Goal: Task Accomplishment & Management: Use online tool/utility

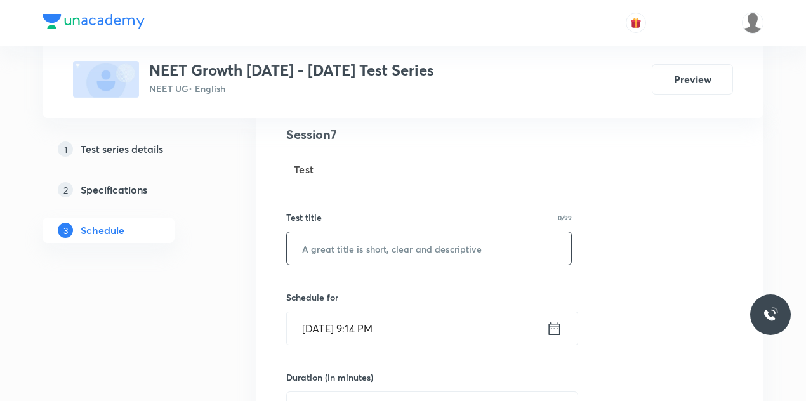
scroll to position [150, 0]
click at [395, 242] on input "text" at bounding box center [429, 248] width 284 height 32
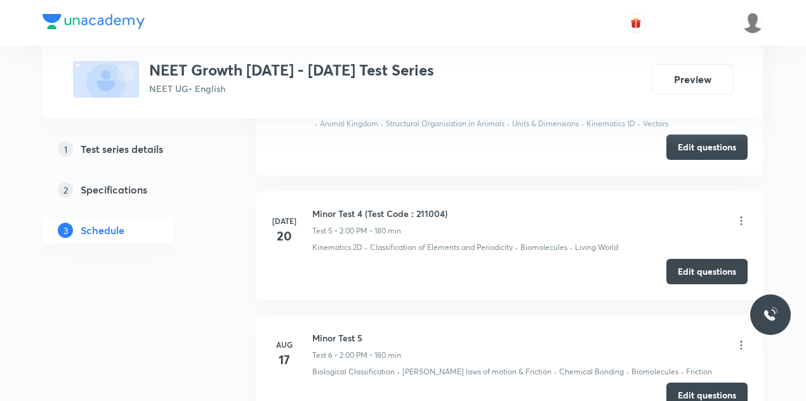
scroll to position [1397, 0]
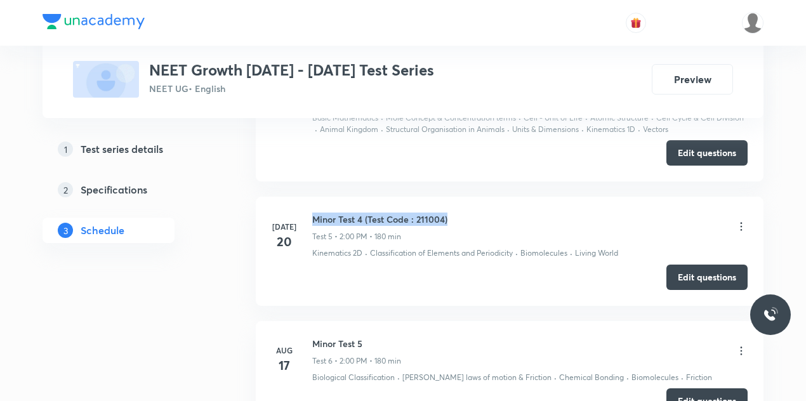
drag, startPoint x: 314, startPoint y: 209, endPoint x: 461, endPoint y: 209, distance: 146.6
click at [461, 213] on div "Minor Test 4 (Test Code : 211004) Test 5 • 2:00 PM • 180 min" at bounding box center [529, 228] width 435 height 30
copy h6 "Minor Test 4 (Test Code : 211004)"
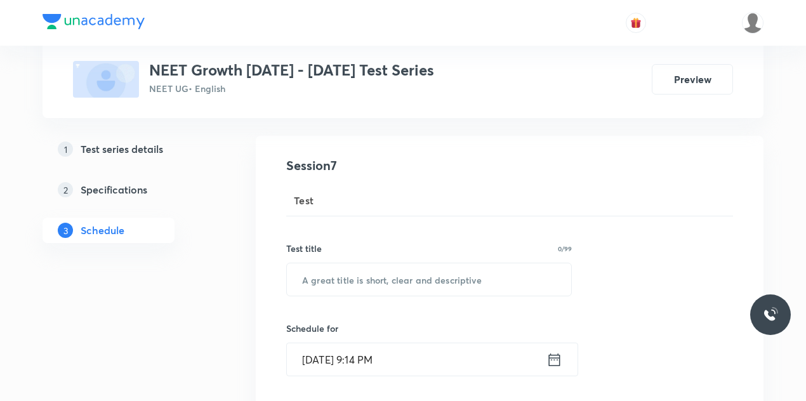
scroll to position [119, 0]
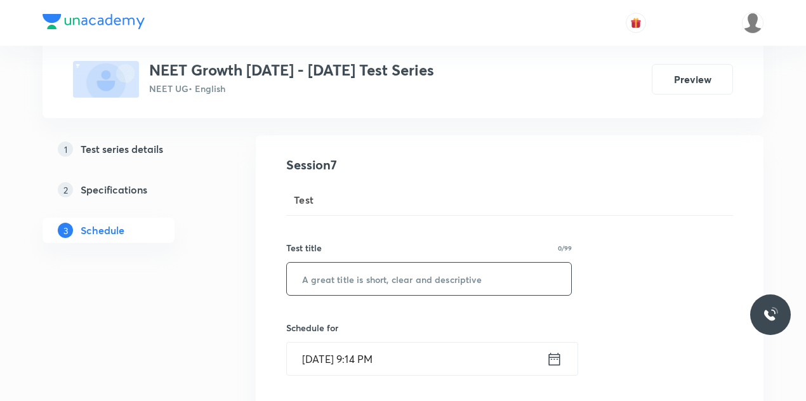
click at [335, 282] on input "text" at bounding box center [429, 279] width 284 height 32
paste input "Minor Test 4 (Test Code : 211004)"
click at [358, 277] on input "Minor Test 4 (Test Code : 211004)" at bounding box center [429, 279] width 284 height 32
click at [451, 275] on input "Minor Test 6 (Test Code : 211004)" at bounding box center [429, 279] width 284 height 32
paste input "211006"
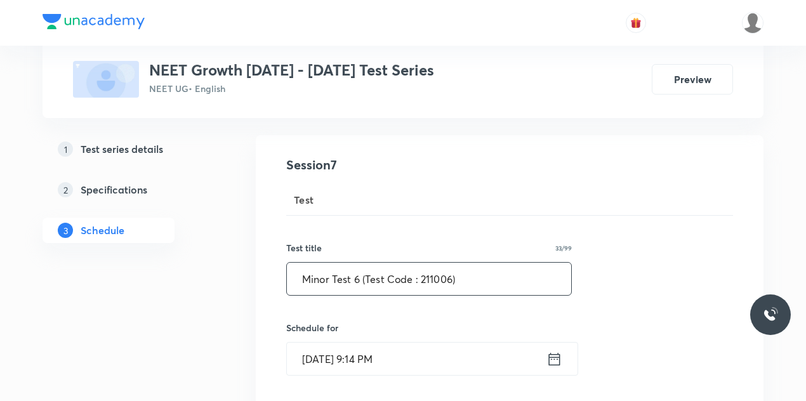
type input "Minor Test 6 (Test Code : 211006)"
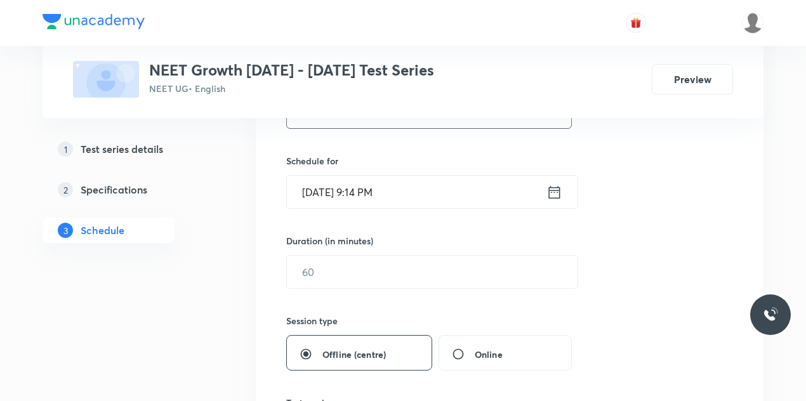
scroll to position [287, 0]
click at [553, 187] on icon at bounding box center [554, 189] width 11 height 13
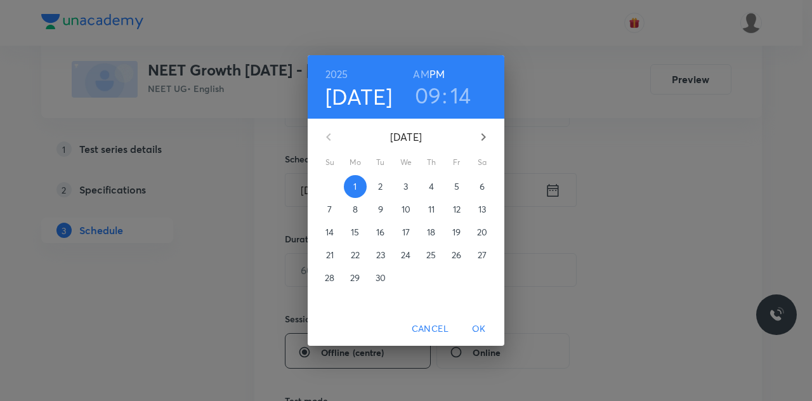
click at [325, 214] on span "7" at bounding box center [330, 209] width 23 height 13
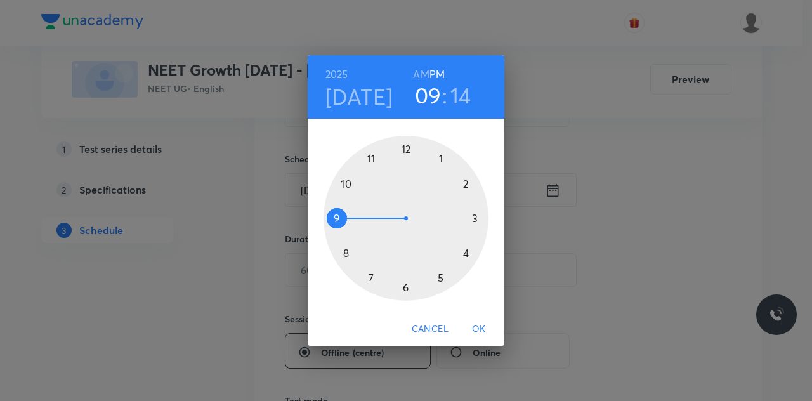
click at [465, 180] on div at bounding box center [406, 218] width 165 height 165
click at [406, 147] on div at bounding box center [406, 218] width 165 height 165
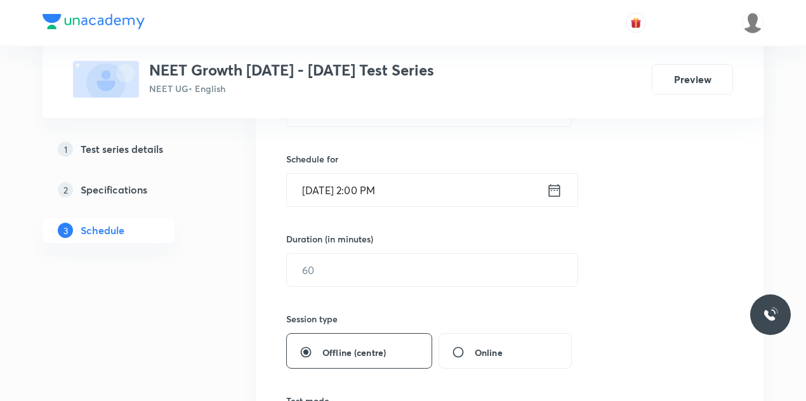
scroll to position [399, 0]
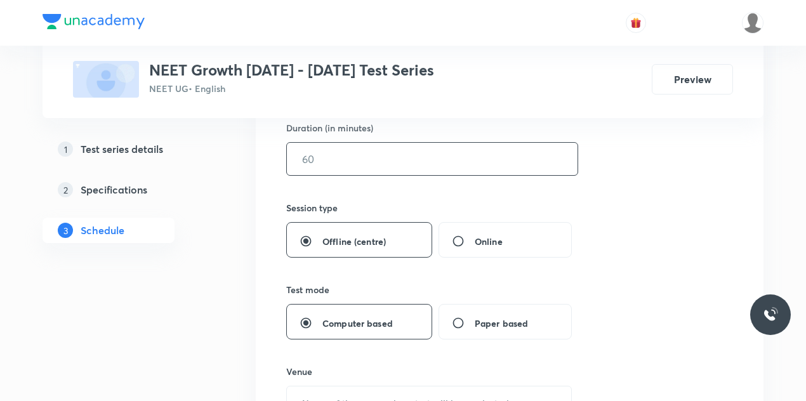
click at [347, 155] on input "text" at bounding box center [432, 159] width 291 height 32
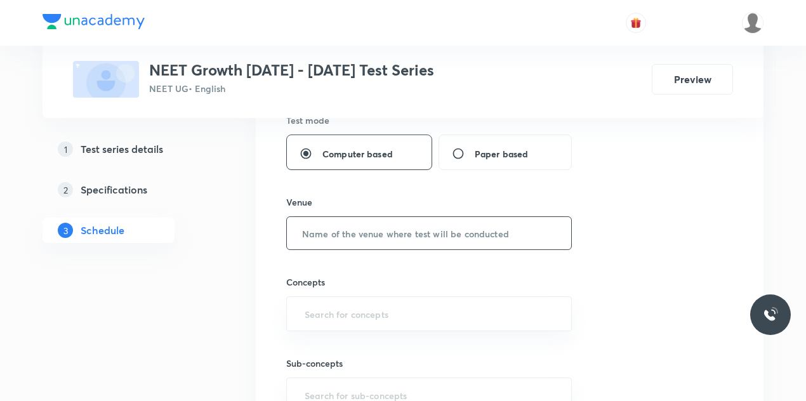
scroll to position [569, 0]
type input "180"
click at [336, 225] on input "text" at bounding box center [429, 232] width 284 height 32
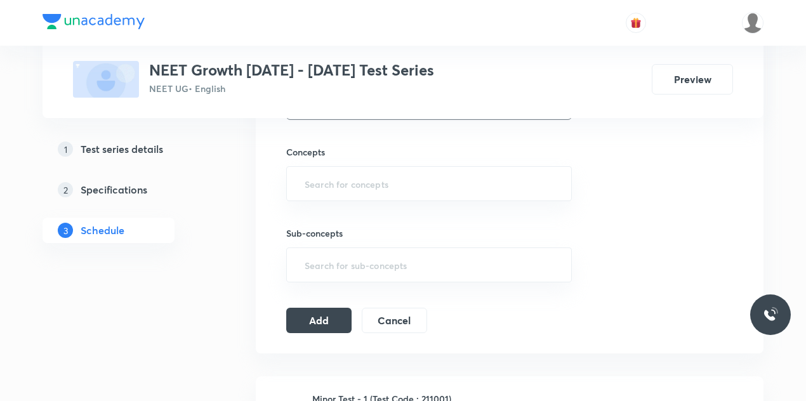
scroll to position [699, 0]
type input "Offline Centre"
click at [329, 182] on input "text" at bounding box center [429, 182] width 254 height 23
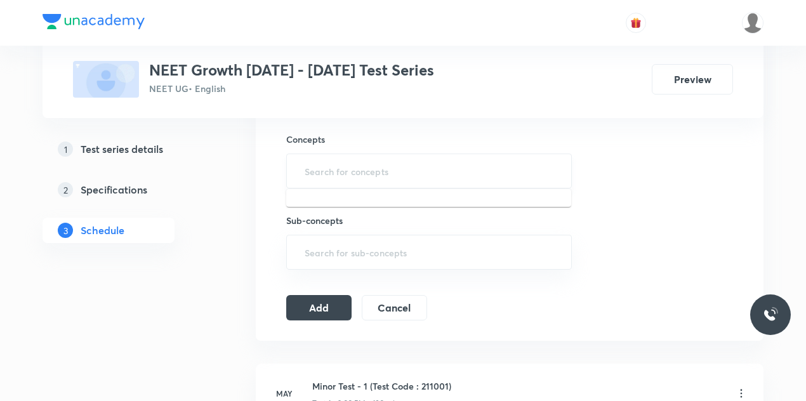
scroll to position [709, 0]
click at [320, 175] on input "text" at bounding box center [429, 172] width 254 height 23
type input "work"
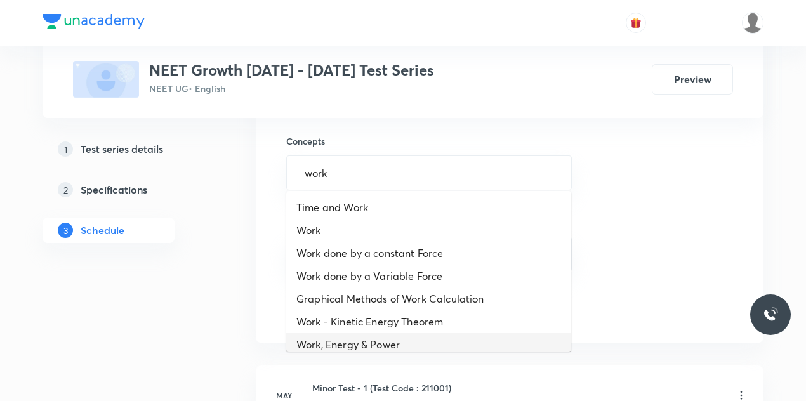
click at [392, 335] on li "Work, Energy & Power" at bounding box center [428, 344] width 285 height 23
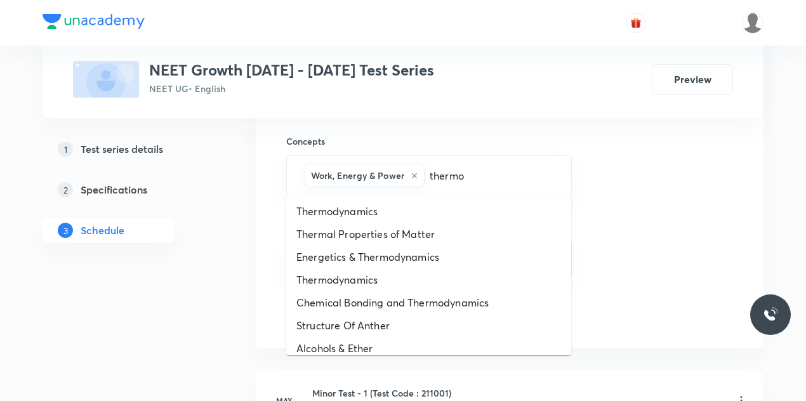
type input "thermod"
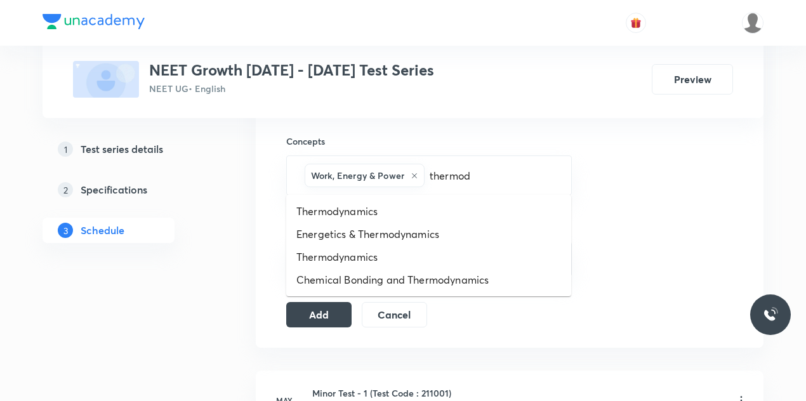
click at [404, 209] on li "Thermodynamics" at bounding box center [428, 211] width 285 height 23
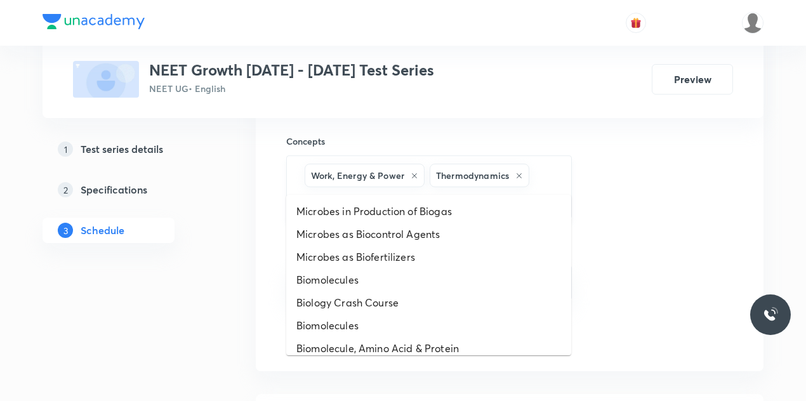
type input "biolog"
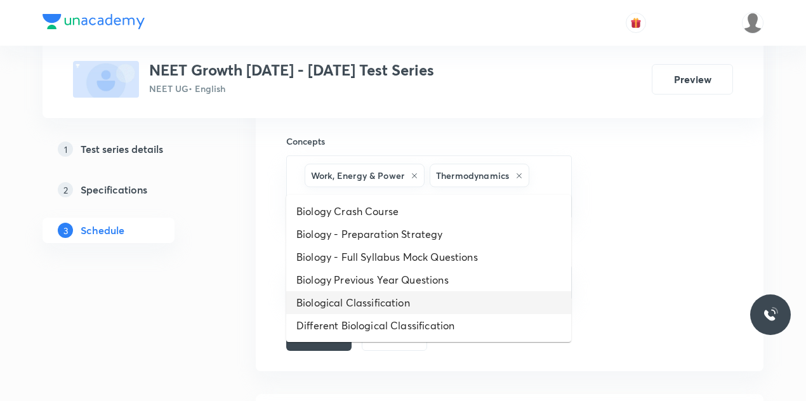
click at [375, 302] on li "Biological Classification" at bounding box center [428, 302] width 285 height 23
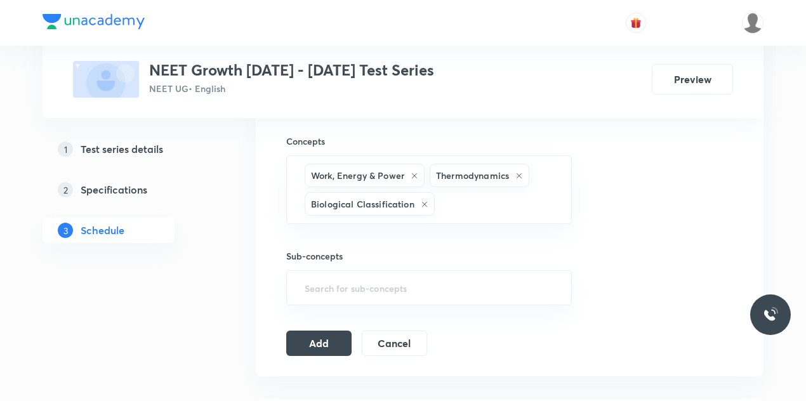
scroll to position [0, 0]
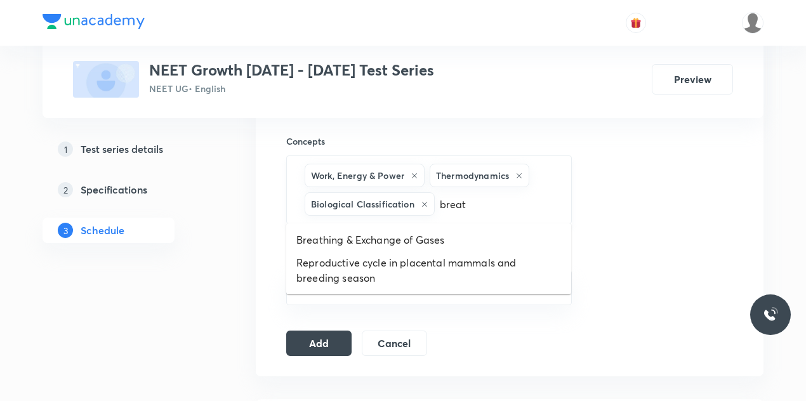
type input "breath"
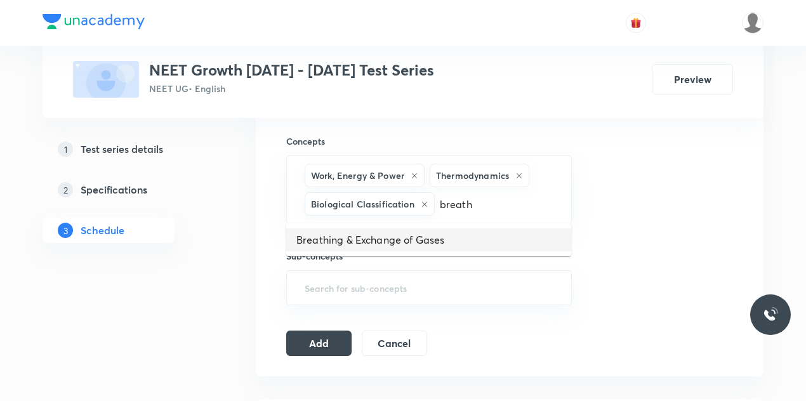
click at [417, 236] on li "Breathing & Exchange of Gases" at bounding box center [428, 239] width 285 height 23
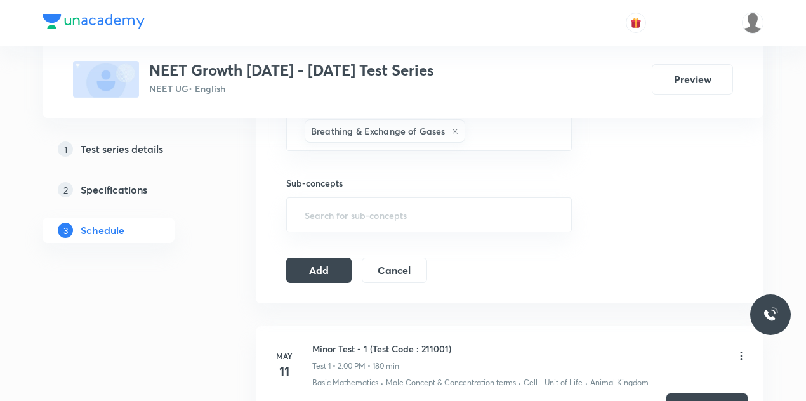
scroll to position [812, 0]
click at [318, 268] on button "Add" at bounding box center [318, 267] width 65 height 25
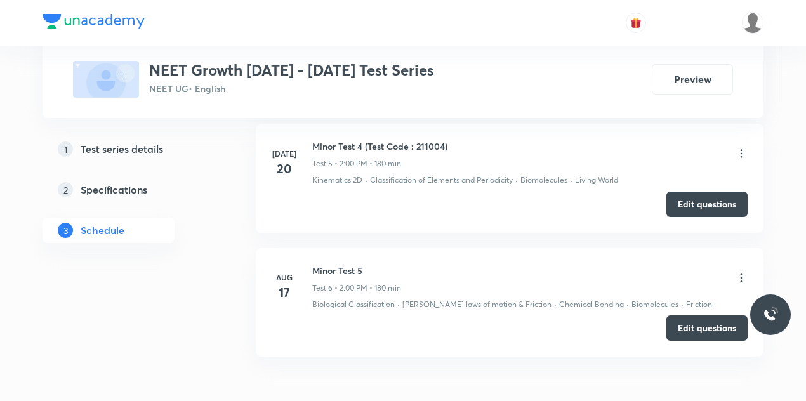
scroll to position [1601, 0]
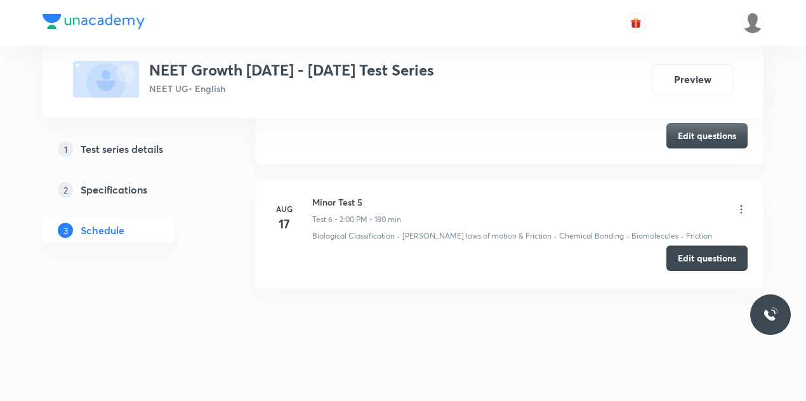
click at [694, 250] on button "Edit questions" at bounding box center [706, 258] width 81 height 25
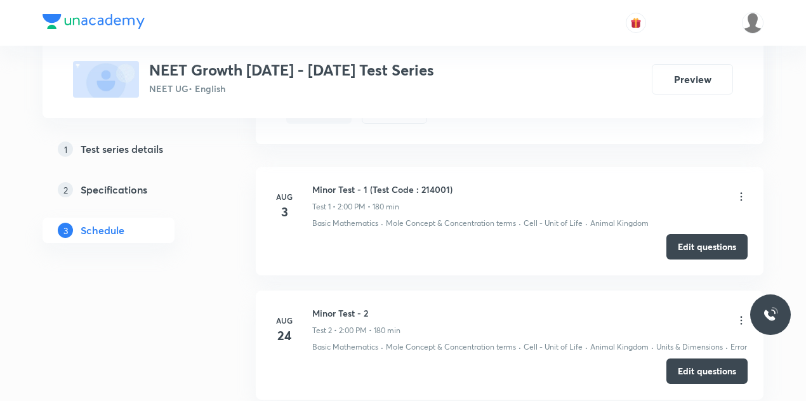
scroll to position [906, 0]
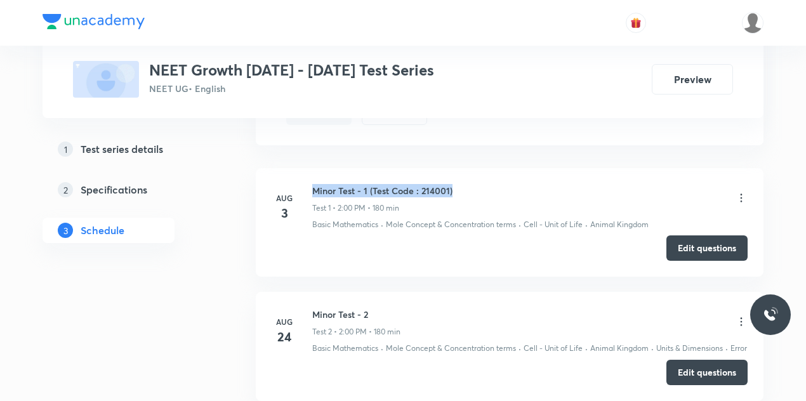
drag, startPoint x: 313, startPoint y: 186, endPoint x: 458, endPoint y: 186, distance: 145.3
click at [458, 186] on div "Minor Test - 1 (Test Code : 214001) Test 1 • 2:00 PM • 180 min" at bounding box center [529, 199] width 435 height 30
copy h6 "Minor Test - 1 (Test Code : 214001)"
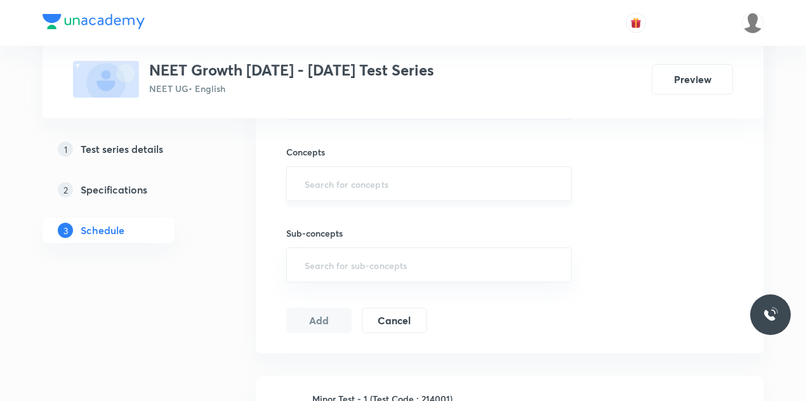
click at [426, 178] on input "text" at bounding box center [429, 183] width 254 height 23
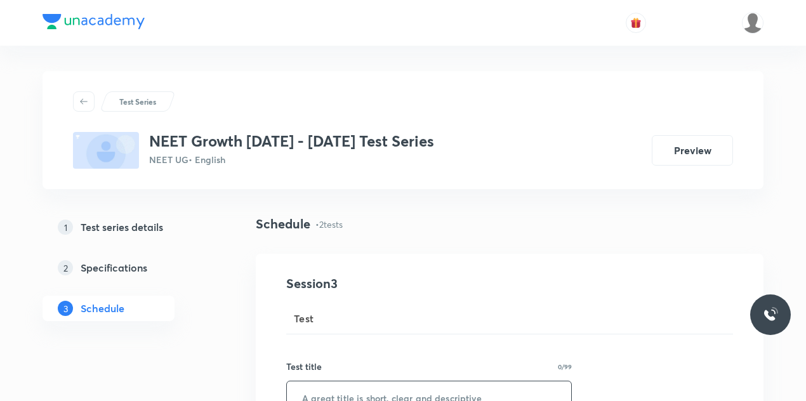
scroll to position [152, 0]
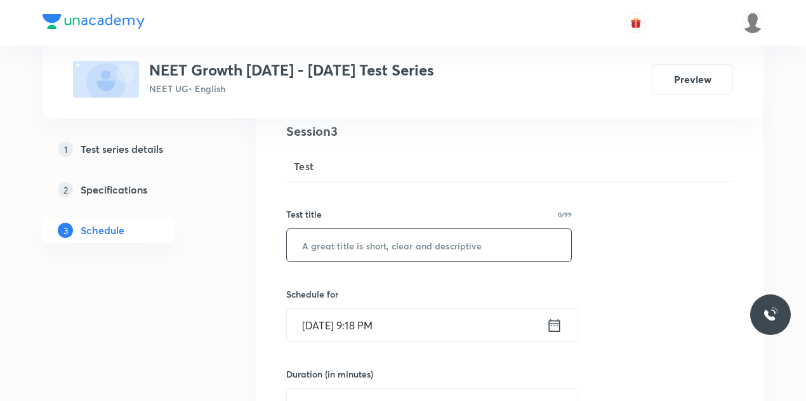
click at [318, 246] on input "text" at bounding box center [429, 245] width 284 height 32
paste input "Minor Test - 1 (Test Code : 214001)"
click at [365, 247] on input "Minor Test - 1 (Test Code : 214001)" at bounding box center [429, 245] width 284 height 32
click at [430, 244] on input "Minor Test - 3 (Test Code : 214001)" at bounding box center [429, 245] width 284 height 32
paste input "3"
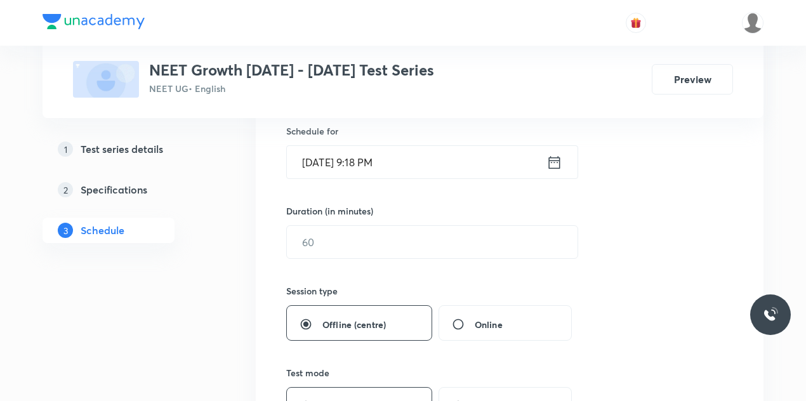
scroll to position [316, 0]
type input "Minor Test - 3 (Test Code : 214003)"
click at [554, 161] on icon at bounding box center [554, 161] width 11 height 13
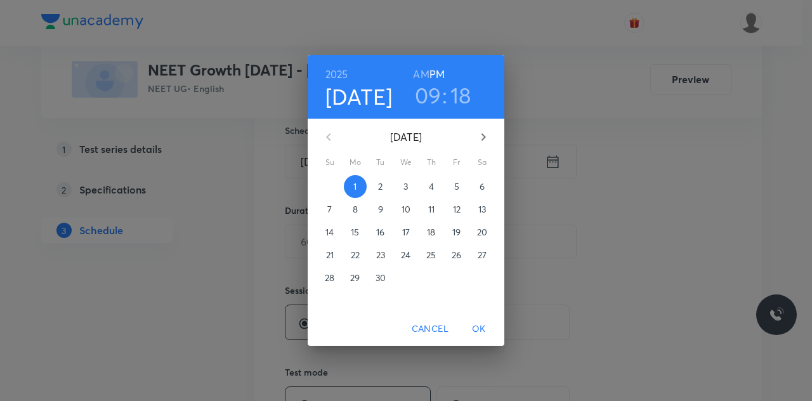
click at [334, 205] on span "7" at bounding box center [330, 209] width 23 height 13
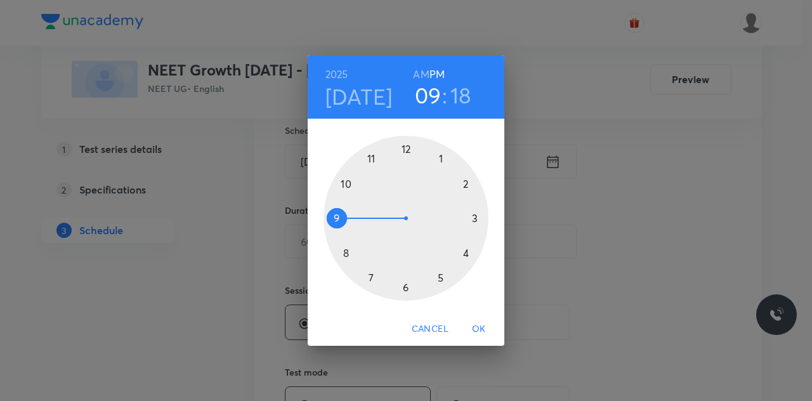
click at [470, 184] on div at bounding box center [406, 218] width 165 height 165
click at [403, 152] on div at bounding box center [406, 218] width 165 height 165
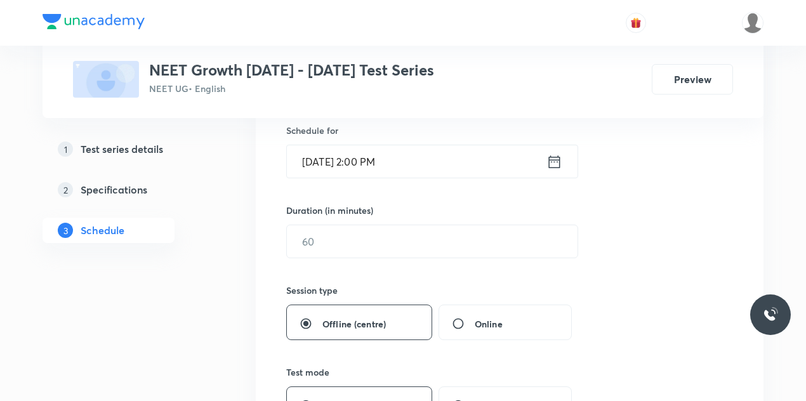
scroll to position [364, 0]
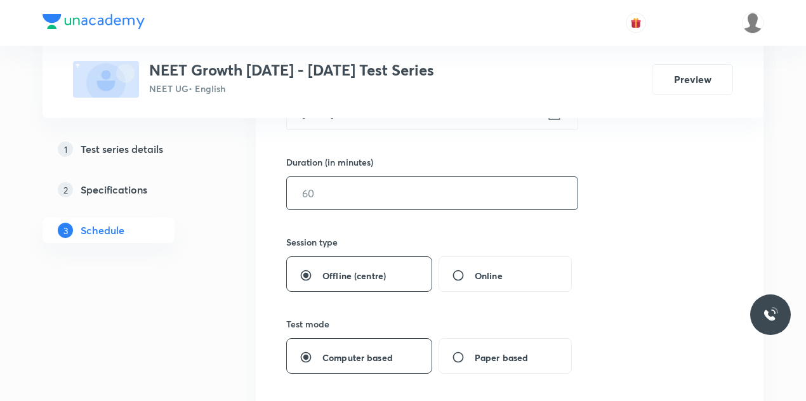
click at [372, 197] on input "text" at bounding box center [432, 193] width 291 height 32
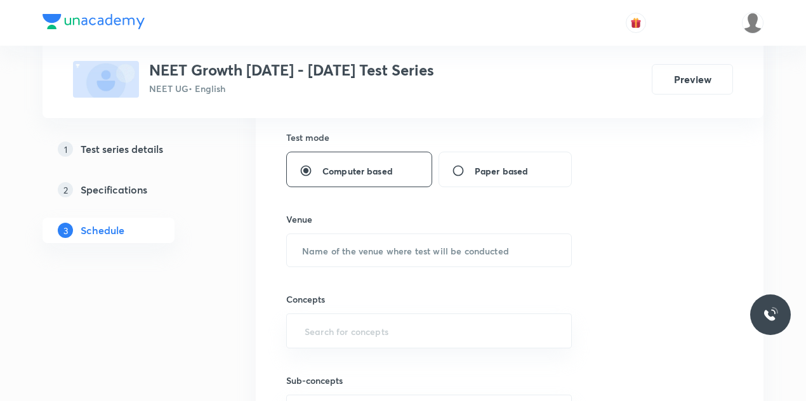
scroll to position [570, 0]
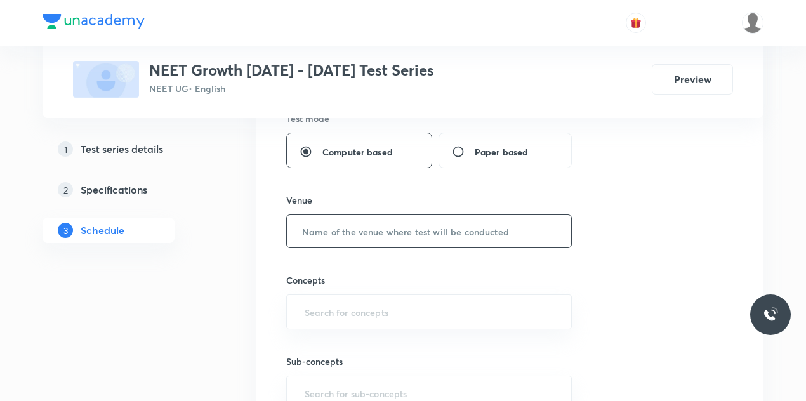
type input "180"
click at [366, 242] on input "text" at bounding box center [429, 231] width 284 height 32
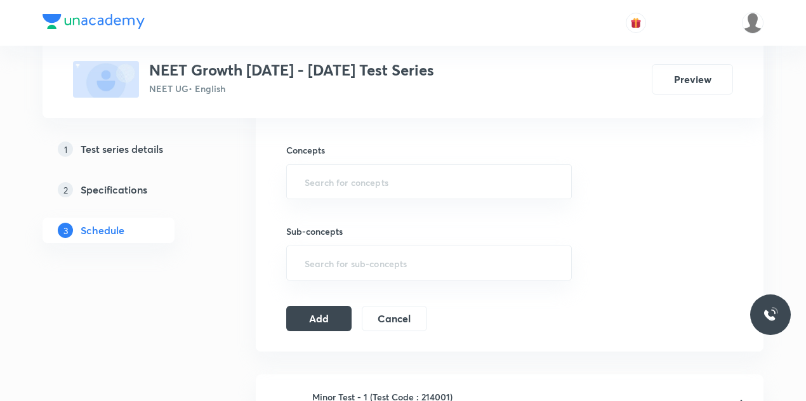
scroll to position [703, 0]
type input "Offline Centre"
click at [350, 178] on input "text" at bounding box center [429, 179] width 254 height 23
click at [347, 178] on input "text" at bounding box center [429, 179] width 254 height 23
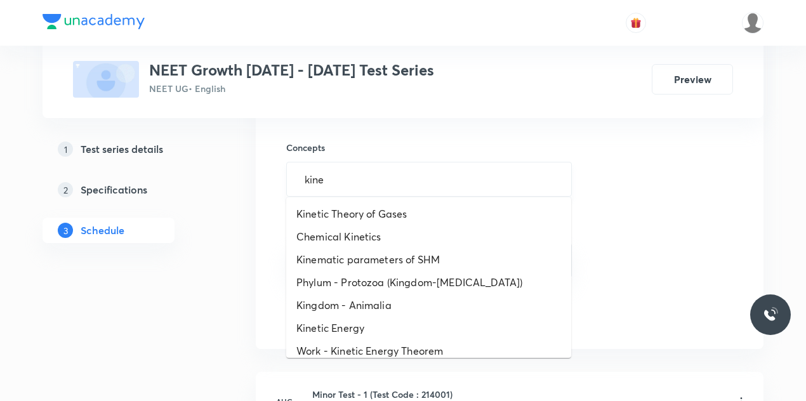
type input "kinem"
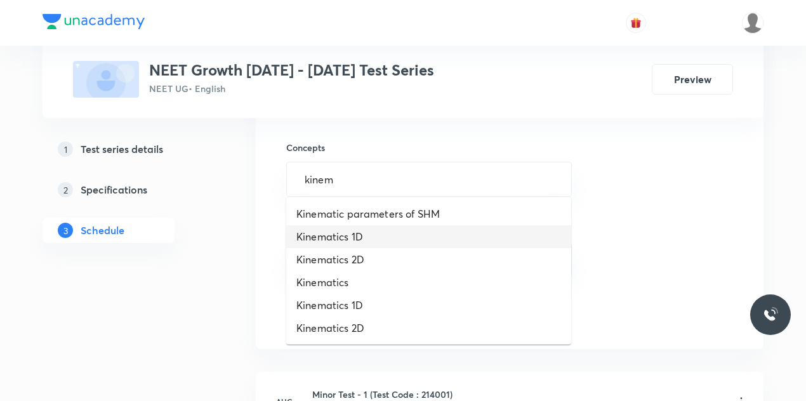
click at [350, 243] on li "Kinematics 1D" at bounding box center [428, 236] width 285 height 23
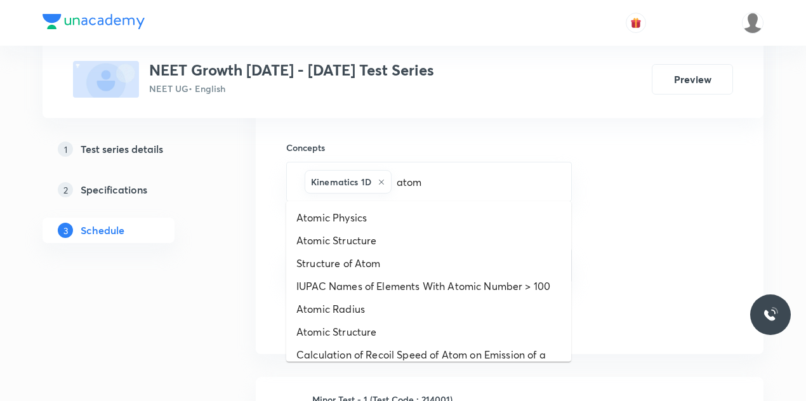
type input "atom"
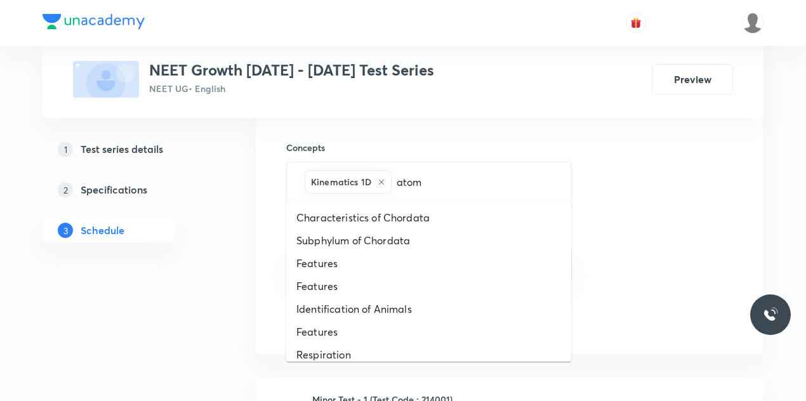
type input "atomi"
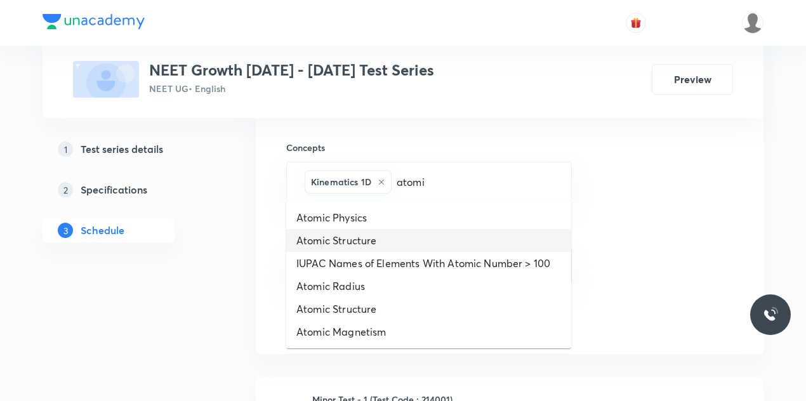
click at [413, 238] on li "Atomic Structure" at bounding box center [428, 240] width 285 height 23
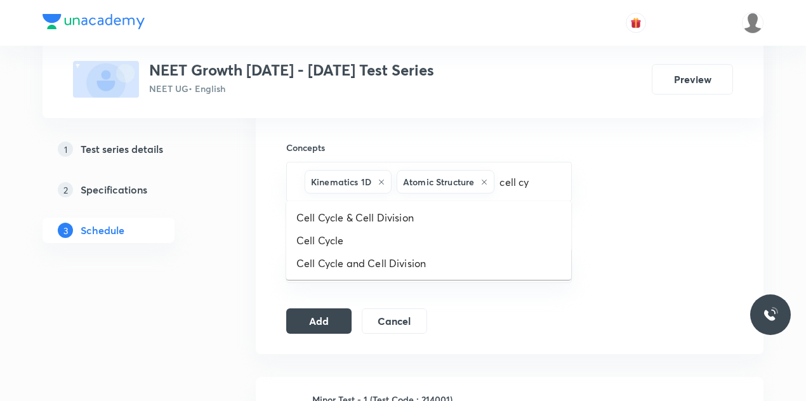
type input "cell cyc"
click at [433, 222] on li "Cell Cycle & Cell Division" at bounding box center [428, 217] width 285 height 23
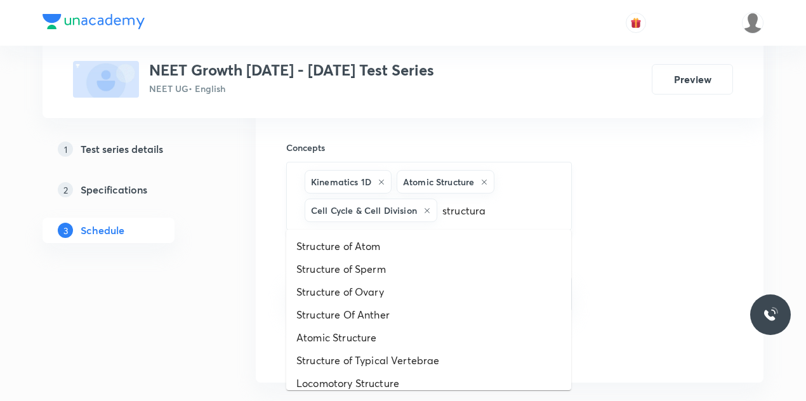
type input "structural"
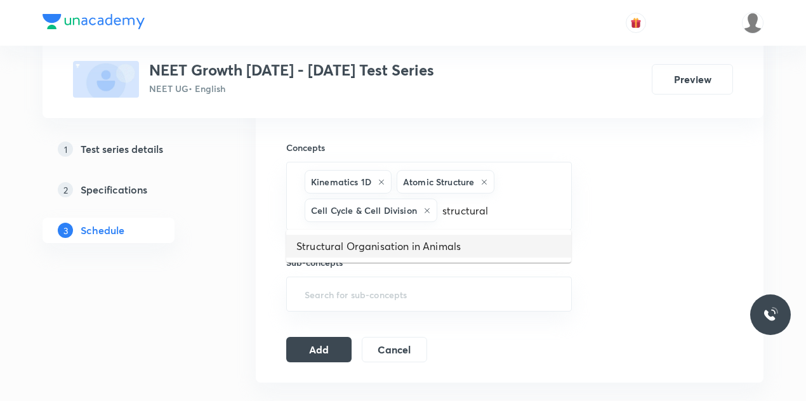
click at [410, 254] on li "Structural Organisation in Animals" at bounding box center [428, 246] width 285 height 23
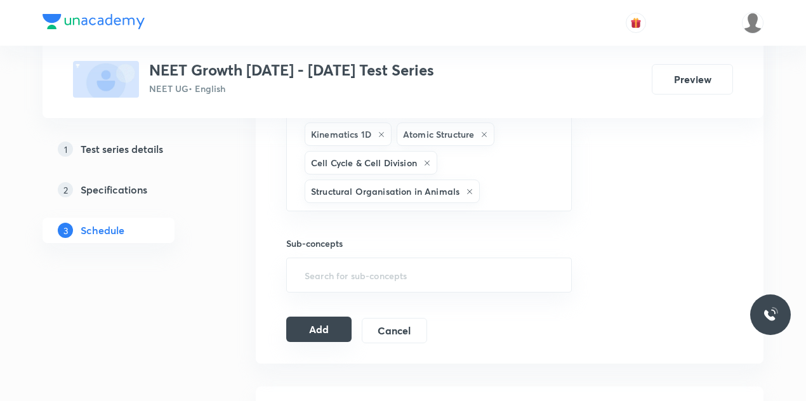
scroll to position [751, 0]
click at [314, 327] on button "Add" at bounding box center [318, 328] width 65 height 25
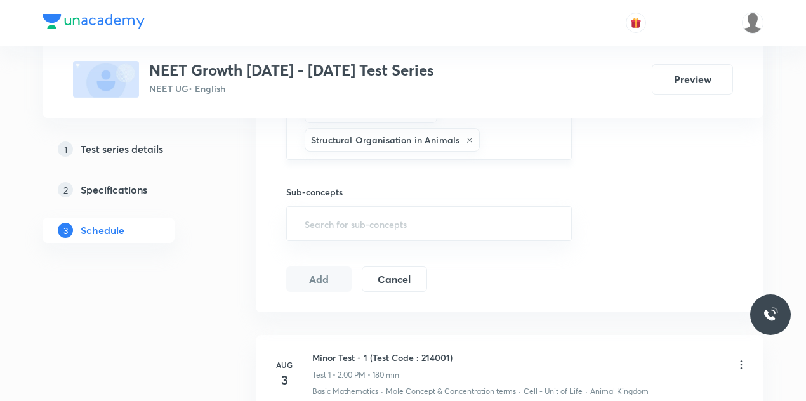
scroll to position [1083, 0]
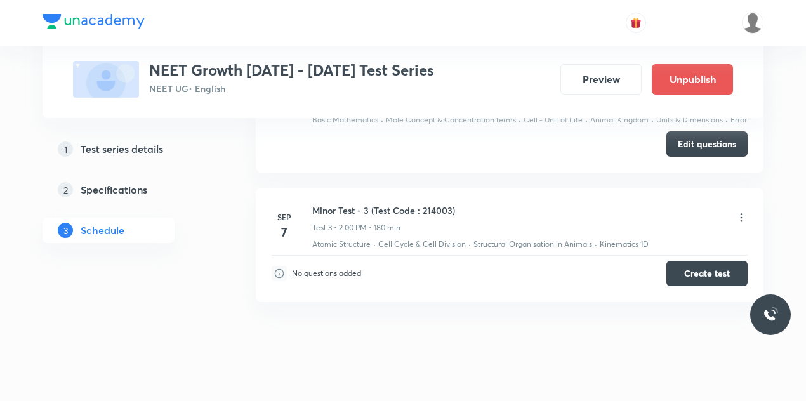
click at [718, 270] on button "Create test" at bounding box center [706, 273] width 81 height 25
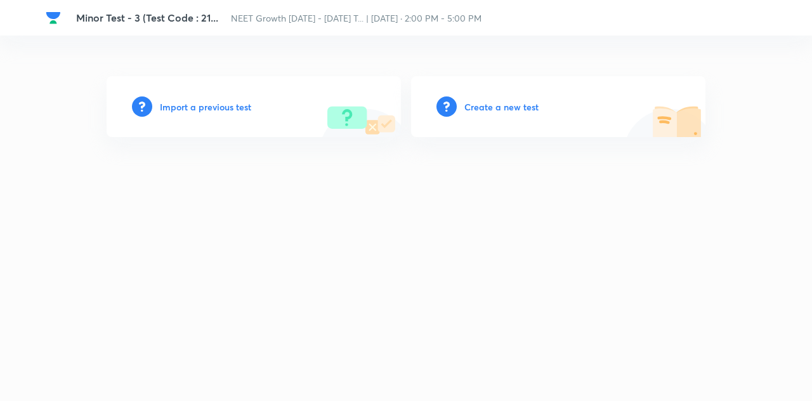
click at [473, 107] on h6 "Create a new test" at bounding box center [502, 106] width 74 height 13
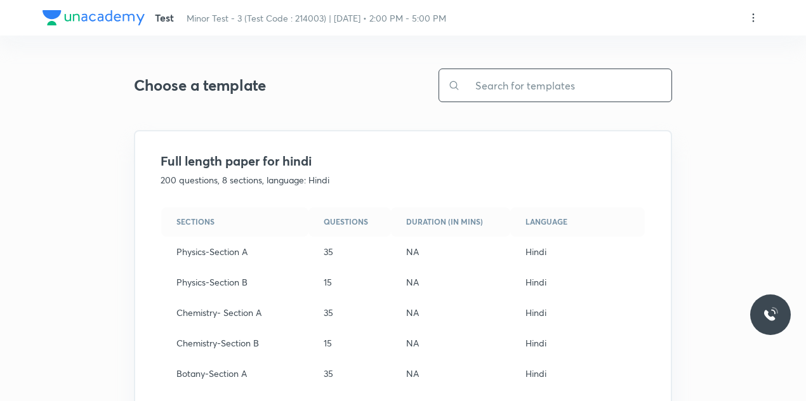
click at [504, 87] on input "text" at bounding box center [565, 85] width 211 height 32
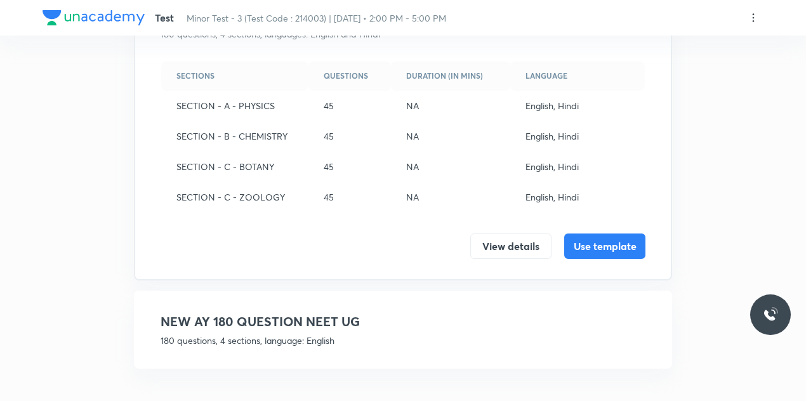
type input "AY"
click at [381, 328] on h4 "NEW AY 180 QUESTION NEET UG" at bounding box center [403, 321] width 485 height 19
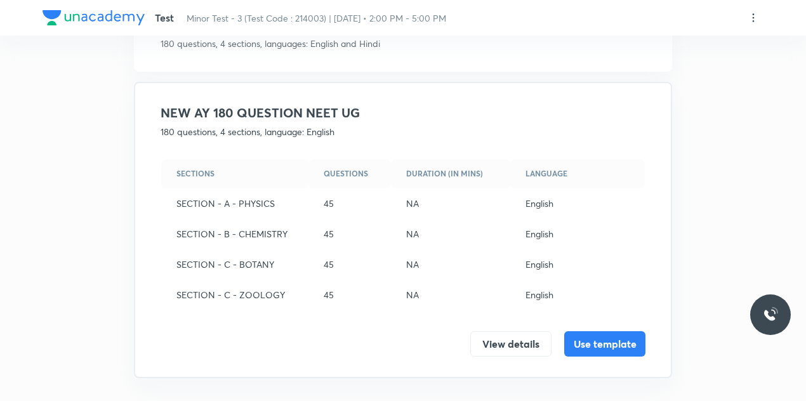
scroll to position [136, 0]
click at [612, 341] on button "Use template" at bounding box center [604, 343] width 81 height 25
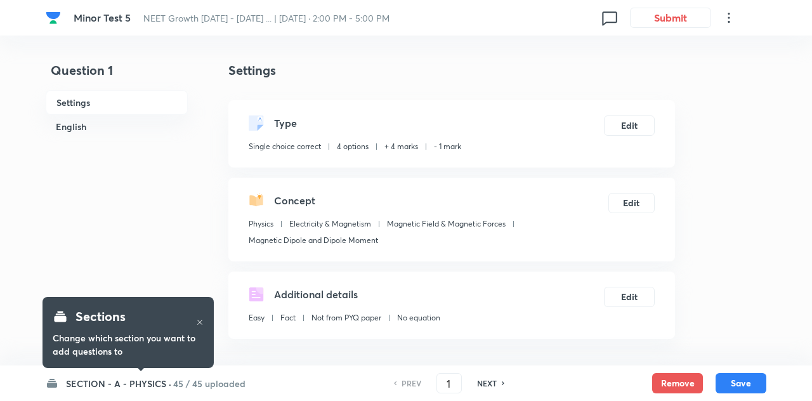
checkbox input "true"
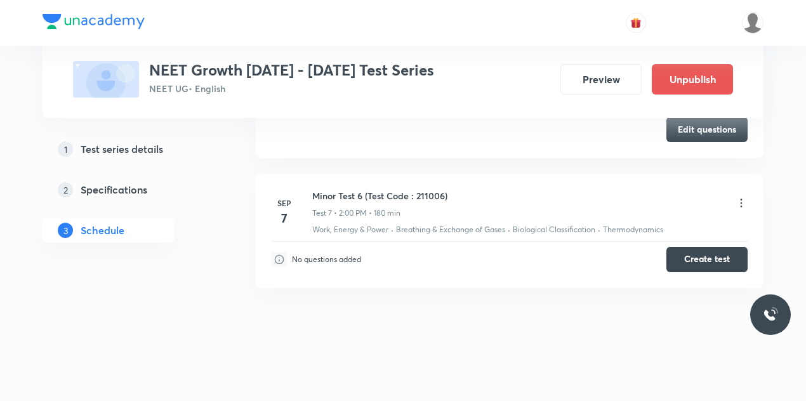
click at [698, 253] on button "Create test" at bounding box center [706, 259] width 81 height 25
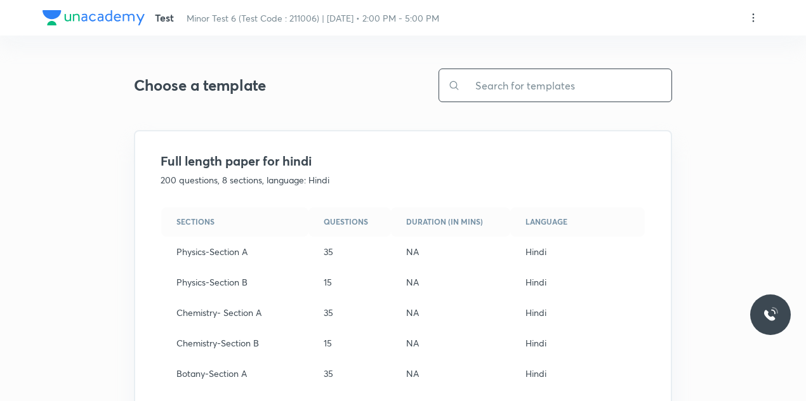
click at [518, 83] on input "text" at bounding box center [565, 85] width 211 height 32
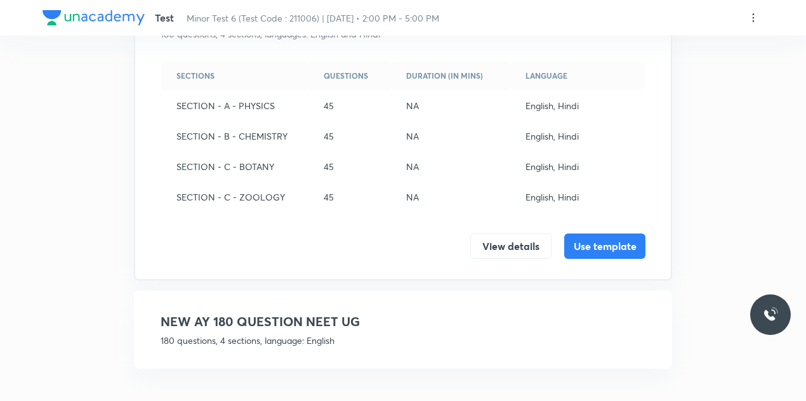
type input "AY"
click at [418, 326] on h4 "NEW AY 180 QUESTION NEET UG" at bounding box center [403, 321] width 485 height 19
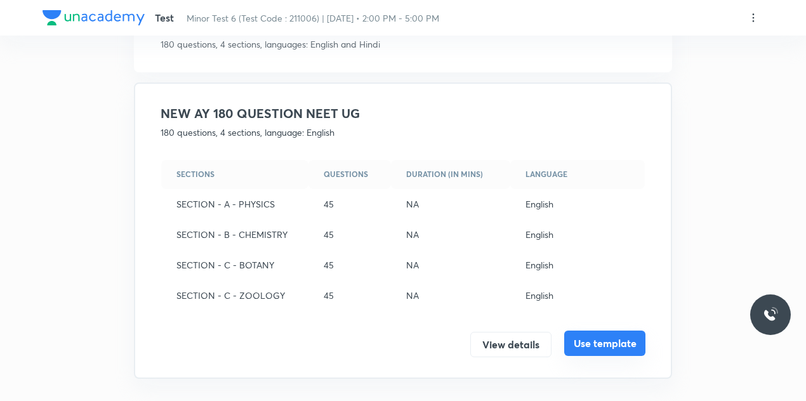
click at [598, 350] on button "Use template" at bounding box center [604, 343] width 81 height 25
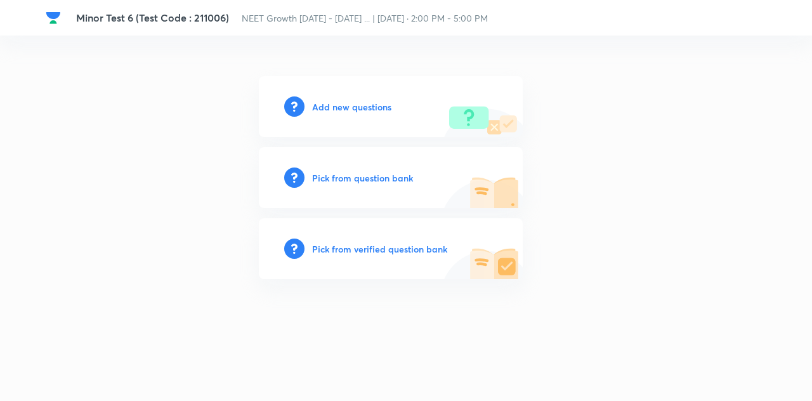
click at [353, 108] on h6 "Add new questions" at bounding box center [351, 106] width 79 height 13
